Goal: Information Seeking & Learning: Learn about a topic

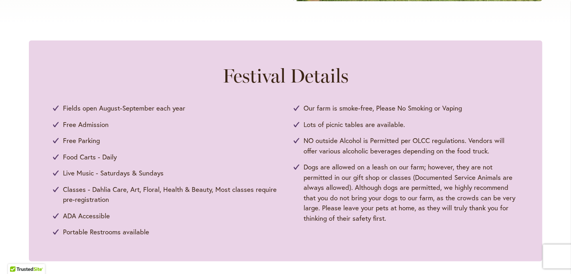
scroll to position [401, 0]
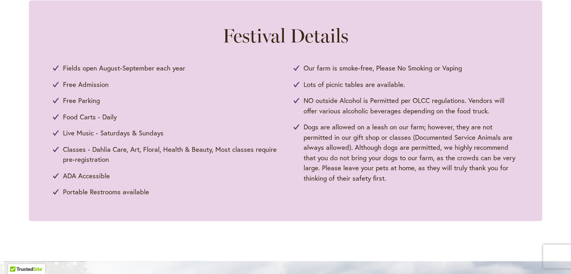
click at [131, 69] on span "Fields open August-September each year" at bounding box center [124, 68] width 122 height 10
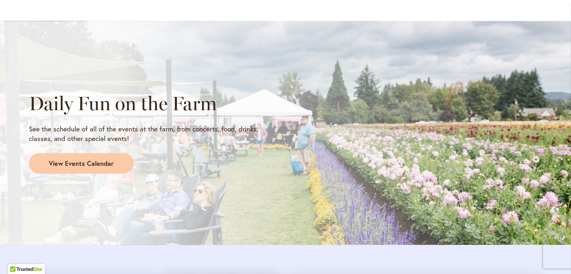
scroll to position [682, 0]
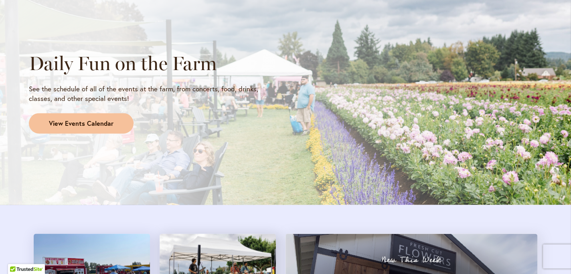
click at [80, 126] on span "View Events Calendar" at bounding box center [81, 123] width 65 height 9
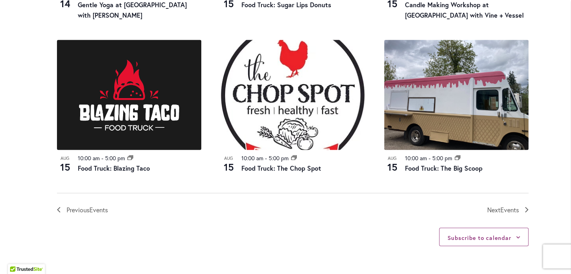
scroll to position [922, 0]
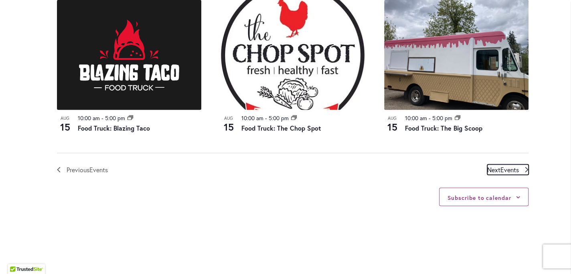
click at [500, 169] on span "Events" at bounding box center [509, 169] width 18 height 8
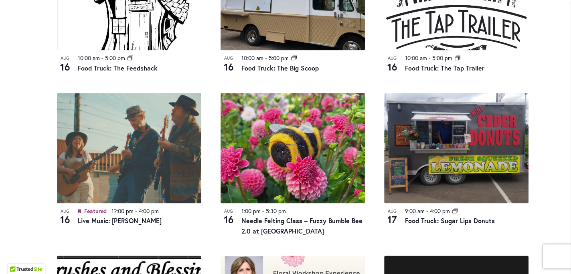
scroll to position [716, 0]
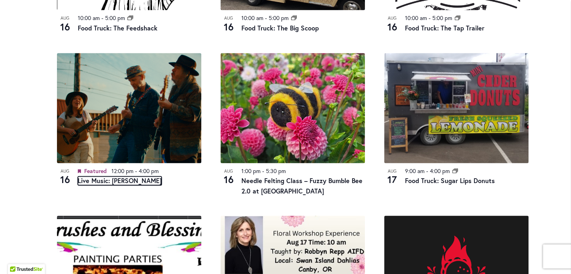
click at [120, 182] on link "Live Music: [PERSON_NAME]" at bounding box center [120, 180] width 84 height 9
click at [119, 181] on link "Live Music: Mojo Holler" at bounding box center [120, 180] width 84 height 9
click at [119, 180] on link "Live Music: Mojo Holler" at bounding box center [120, 180] width 84 height 9
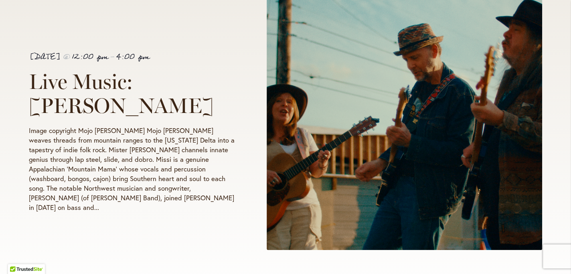
scroll to position [200, 0]
